Goal: Information Seeking & Learning: Learn about a topic

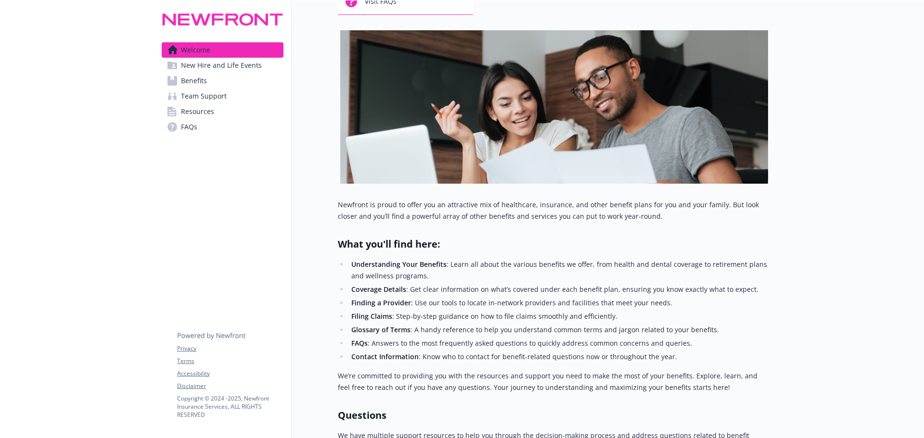
scroll to position [144, 0]
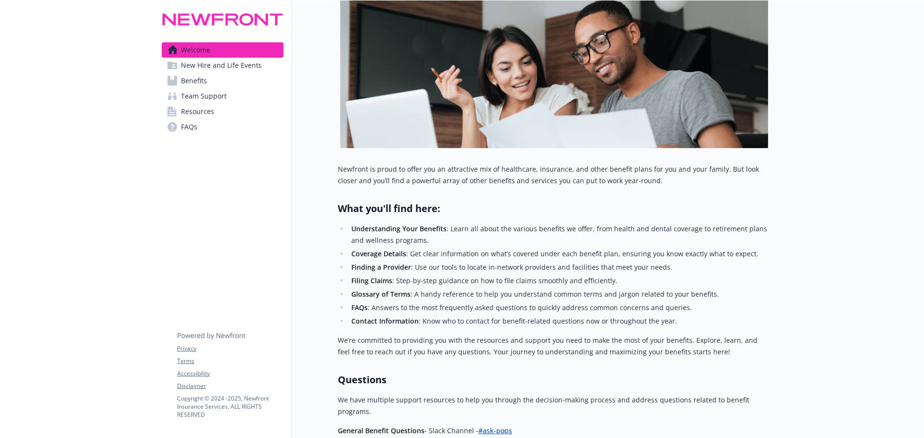
click at [194, 78] on span "Benefits" at bounding box center [194, 80] width 26 height 15
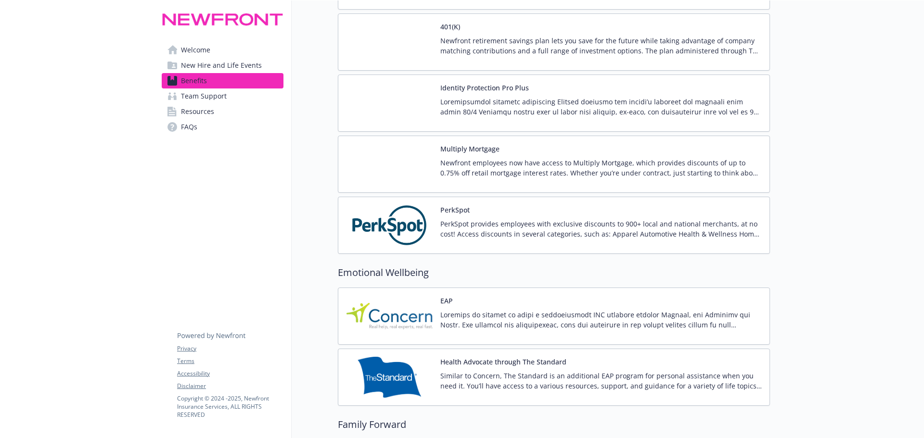
scroll to position [1945, 0]
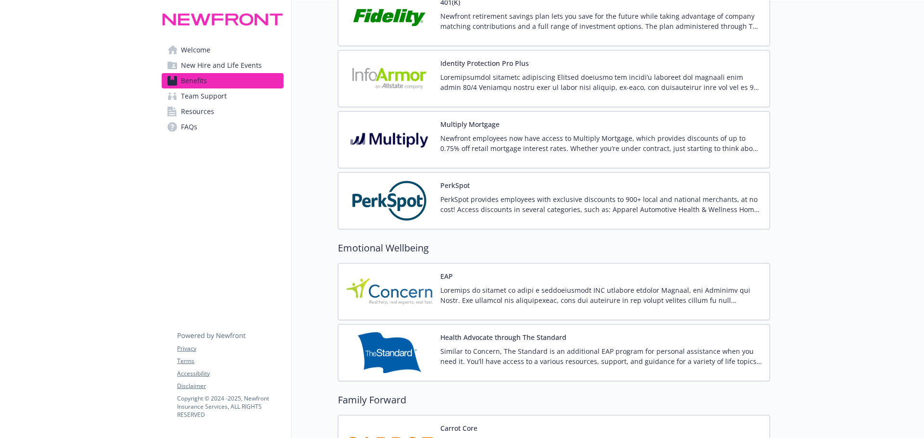
drag, startPoint x: 916, startPoint y: 296, endPoint x: 916, endPoint y: 304, distance: 8.2
click at [916, 304] on div "Skip to main content Welcome New Hire and Life Events Benefits Team Support Res…" at bounding box center [462, 219] width 924 height 438
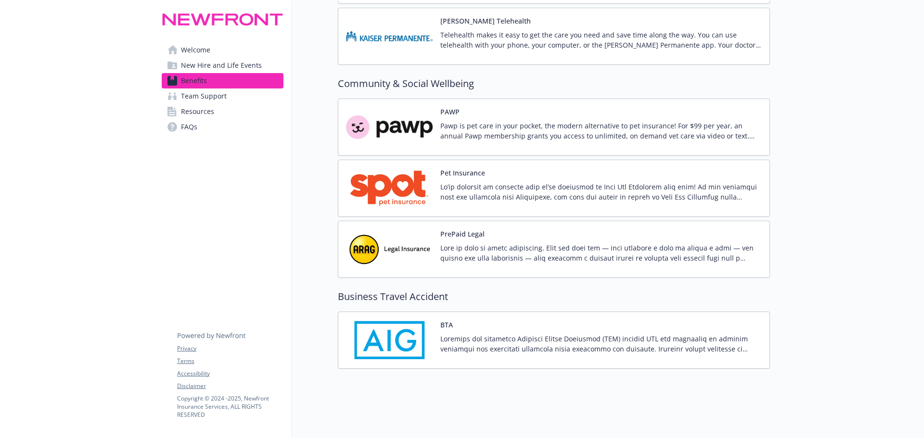
scroll to position [2573, 0]
click at [682, 132] on p "Pawp is pet care in your pocket, the modern alternative to pet insurance! For $…" at bounding box center [600, 131] width 321 height 20
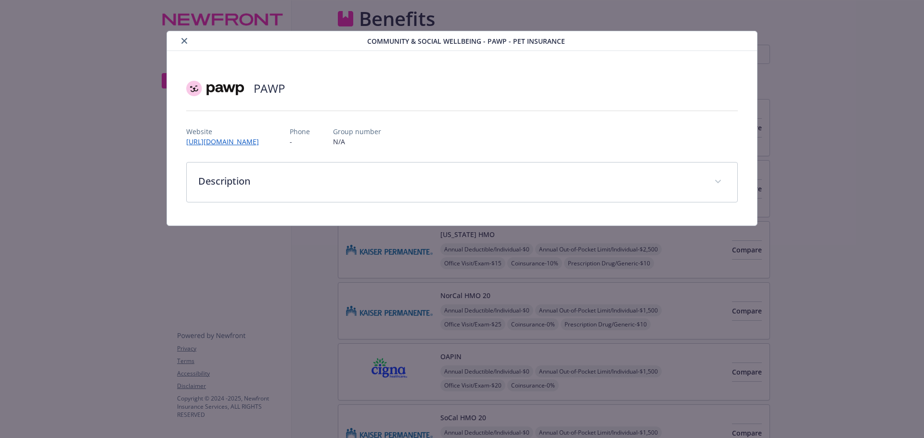
scroll to position [2573, 0]
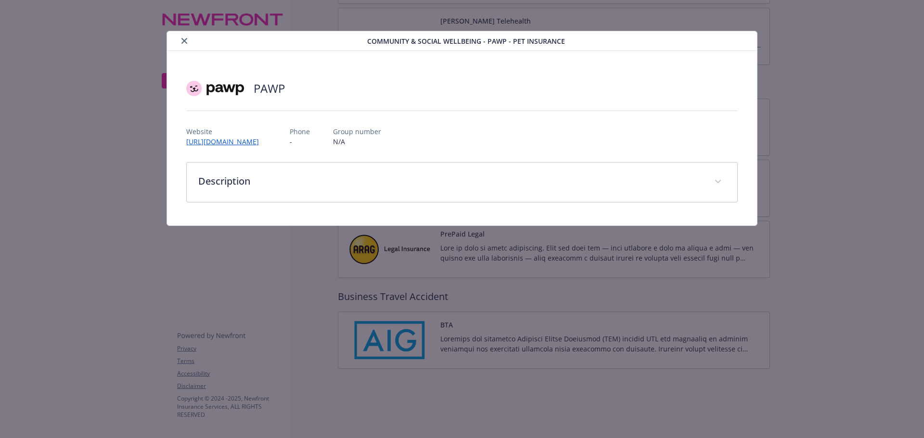
click at [182, 41] on icon "close" at bounding box center [184, 41] width 6 height 6
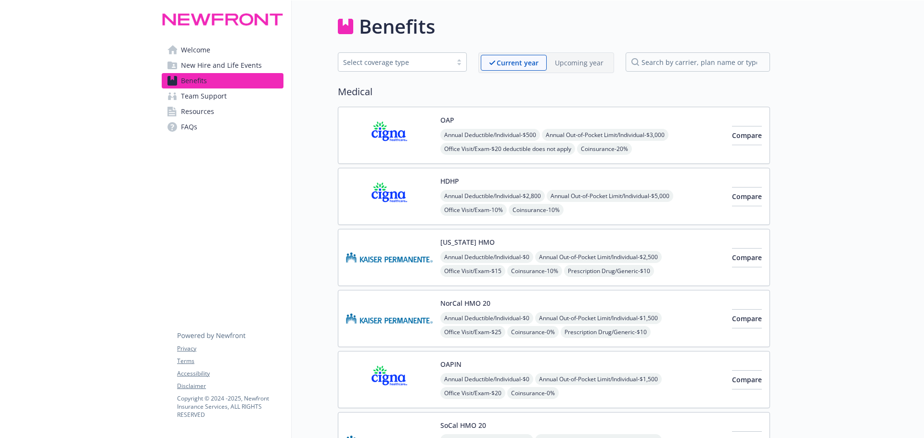
click at [212, 52] on link "Welcome" at bounding box center [223, 49] width 122 height 15
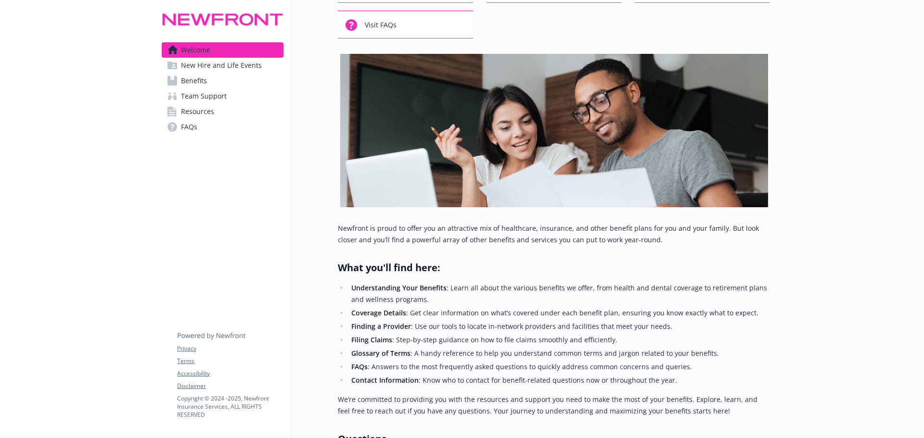
scroll to position [96, 0]
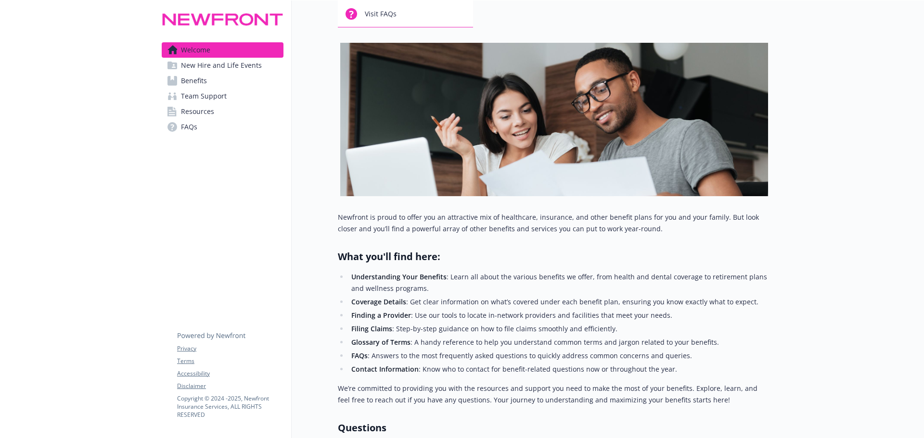
click at [77, 279] on div at bounding box center [77, 258] width 154 height 709
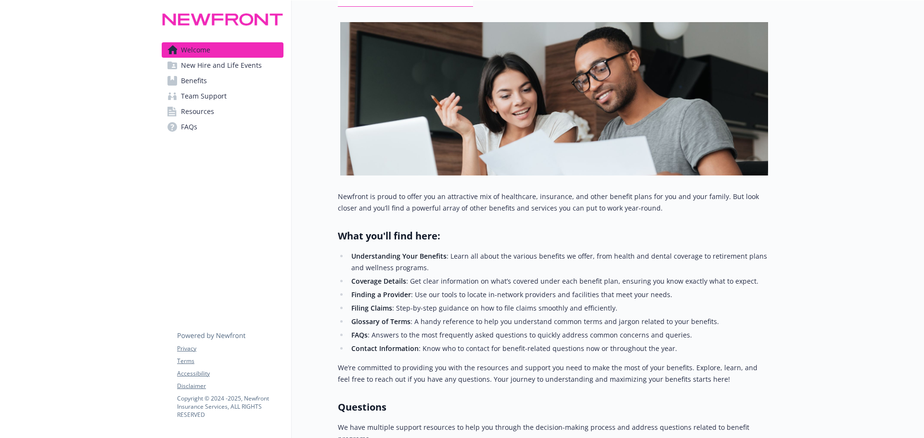
scroll to position [0, 0]
